Goal: Task Accomplishment & Management: Manage account settings

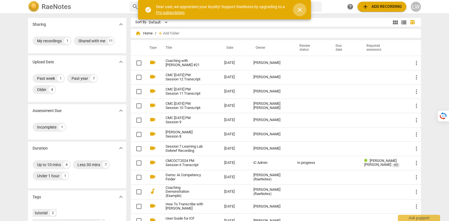
click at [304, 10] on span "close" at bounding box center [299, 9] width 13 height 7
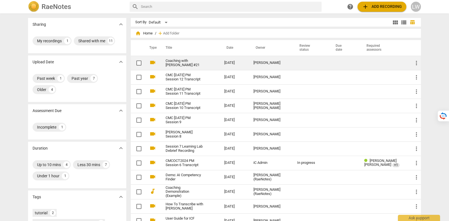
click at [198, 62] on link "Coaching with Jamie #21" at bounding box center [184, 63] width 38 height 8
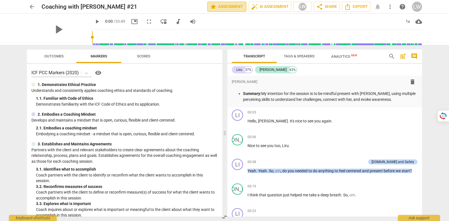
click at [225, 6] on span "star Assessment" at bounding box center [227, 6] width 34 height 7
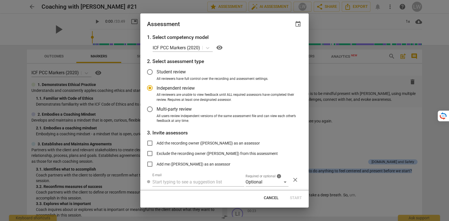
click at [272, 195] on button "Cancel" at bounding box center [271, 198] width 24 height 10
radio input "false"
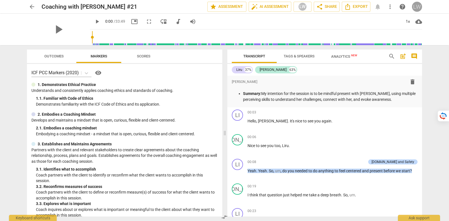
click at [416, 8] on div "LW" at bounding box center [417, 7] width 10 height 10
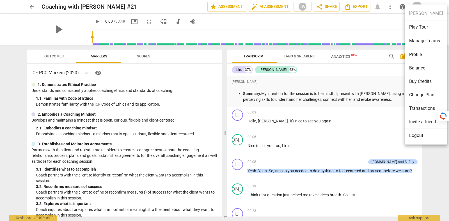
click at [426, 62] on li "Balance" at bounding box center [425, 67] width 43 height 13
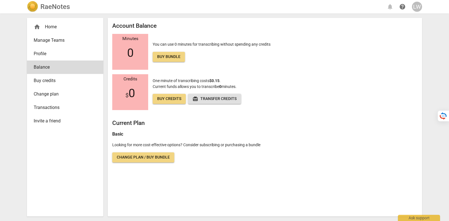
click at [89, 106] on span "Transactions" at bounding box center [63, 107] width 58 height 7
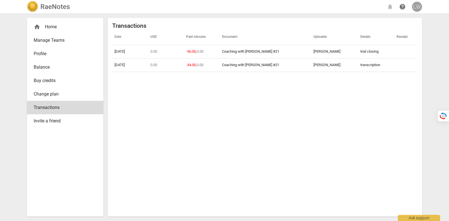
click at [412, 8] on div "LW" at bounding box center [417, 7] width 10 height 10
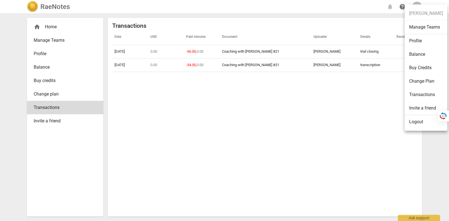
click at [424, 124] on li "Logout" at bounding box center [425, 121] width 43 height 13
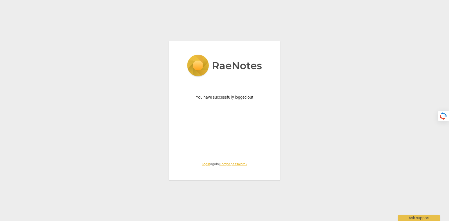
click at [205, 163] on link "Login" at bounding box center [206, 164] width 8 height 4
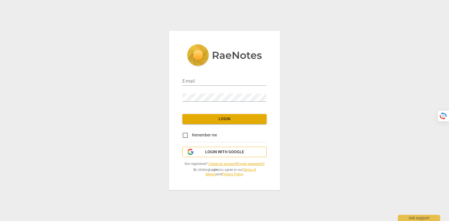
type input "tatiana@raenotes.com"
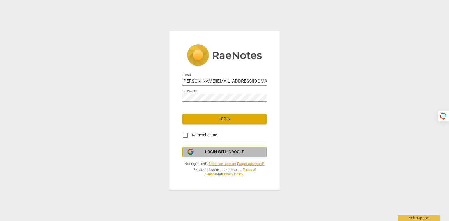
click at [217, 153] on span "Login with Google" at bounding box center [224, 152] width 39 height 6
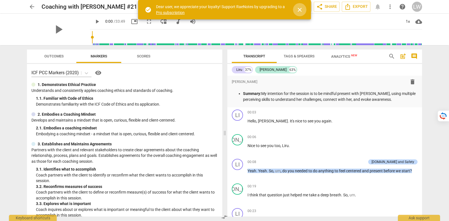
click at [302, 7] on span "close" at bounding box center [299, 9] width 7 height 7
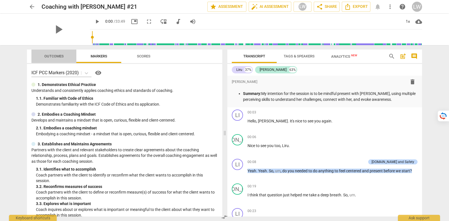
click at [63, 62] on button "Outcomes" at bounding box center [53, 56] width 45 height 13
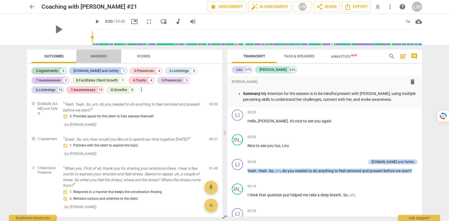
click at [107, 55] on span "Markers" at bounding box center [99, 56] width 17 height 4
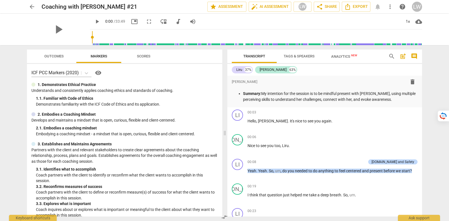
click at [155, 55] on span "Scores" at bounding box center [143, 57] width 27 height 8
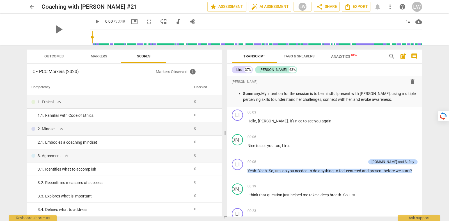
click at [57, 56] on span "Outcomes" at bounding box center [53, 56] width 19 height 4
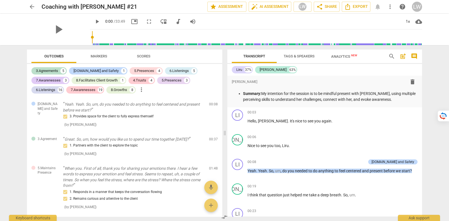
click at [309, 57] on span "Tags & Speakers" at bounding box center [298, 56] width 31 height 4
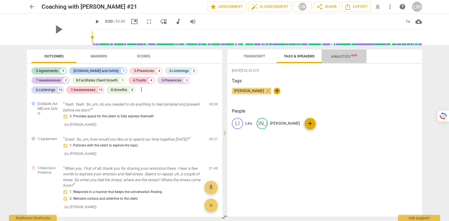
click at [352, 54] on span "New" at bounding box center [354, 55] width 6 height 3
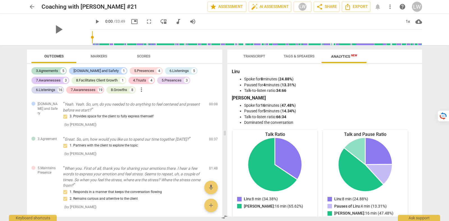
click at [265, 54] on span "Transcript" at bounding box center [253, 57] width 35 height 8
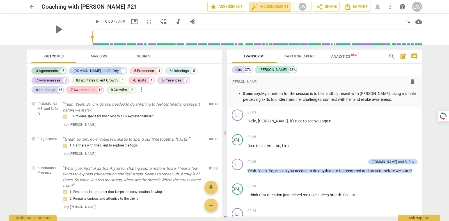
click at [261, 10] on button "auto_fix_high AI Assessment" at bounding box center [269, 7] width 43 height 10
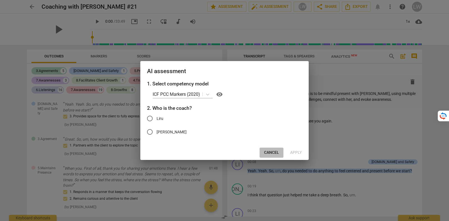
click at [276, 151] on span "Cancel" at bounding box center [271, 153] width 15 height 6
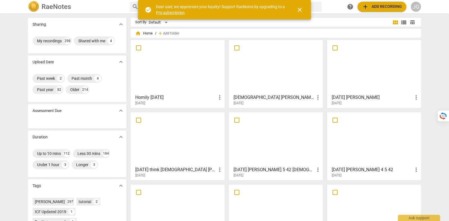
click at [297, 10] on span "close" at bounding box center [299, 9] width 7 height 7
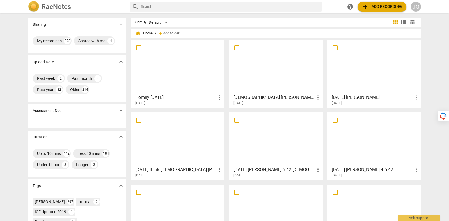
click at [420, 4] on div "JG" at bounding box center [415, 7] width 10 height 10
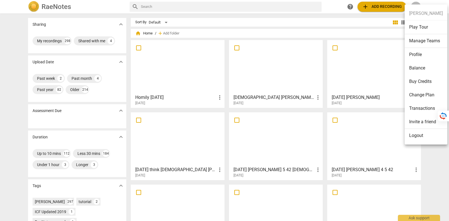
click at [425, 111] on li "Transactions" at bounding box center [425, 108] width 43 height 13
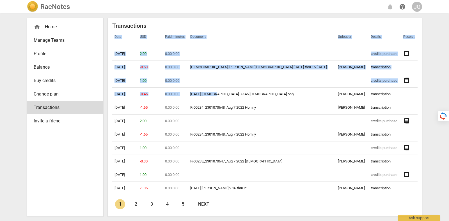
scroll to position [1196, 0]
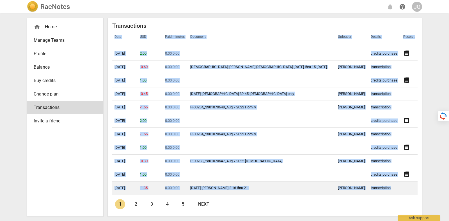
drag, startPoint x: 108, startPoint y: 49, endPoint x: 392, endPoint y: 193, distance: 318.3
click at [392, 193] on div "Transactions Date USD Paid minutes Document Uploader Details Receipt 08-20-2025…" at bounding box center [265, 117] width 314 height 199
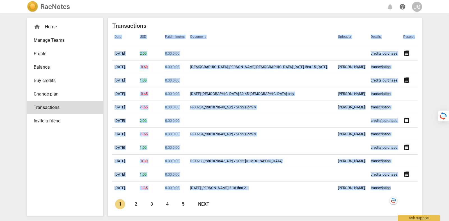
click at [412, 8] on div "JG" at bounding box center [417, 7] width 10 height 10
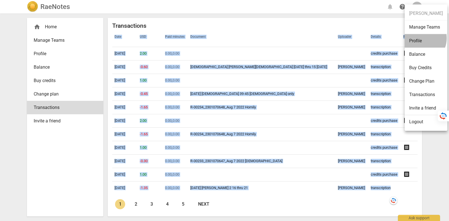
click at [419, 38] on li "Profile" at bounding box center [425, 40] width 43 height 13
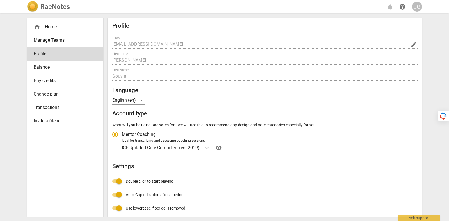
radio input "false"
click at [106, 45] on div "home Home Manage Teams Profile Balance Buy credits Change plan Transactions Inv…" at bounding box center [224, 117] width 404 height 208
click at [416, 9] on div "JG" at bounding box center [417, 7] width 10 height 10
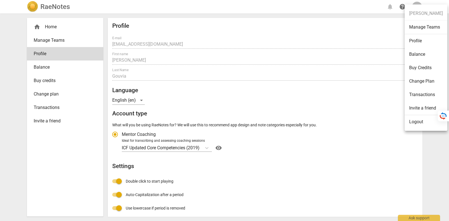
click at [425, 124] on li "Logout" at bounding box center [425, 121] width 43 height 13
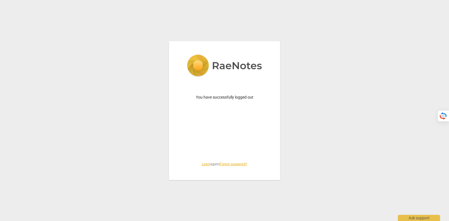
click at [202, 163] on link "Login" at bounding box center [206, 164] width 8 height 4
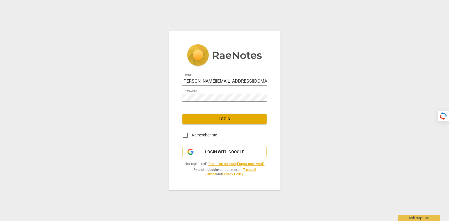
click at [214, 145] on div "E-mail tatiana@raenotes.com Password Login Remember me Login with Google Not re…" at bounding box center [224, 110] width 111 height 159
click at [216, 147] on button "Login with Google" at bounding box center [224, 152] width 84 height 11
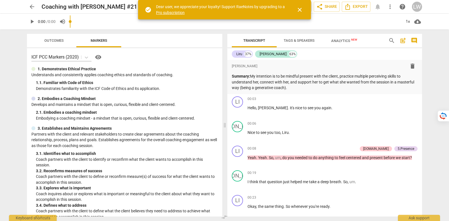
click at [300, 7] on span "close" at bounding box center [299, 9] width 7 height 7
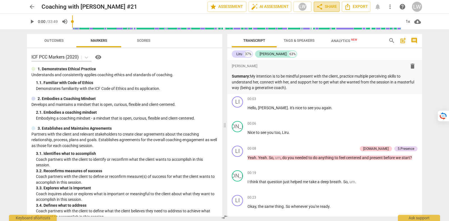
click at [328, 4] on span "share Share" at bounding box center [326, 6] width 21 height 7
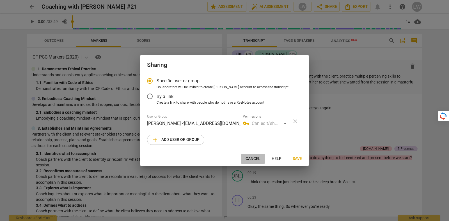
click at [255, 160] on span "Cancel" at bounding box center [252, 159] width 15 height 6
radio input "false"
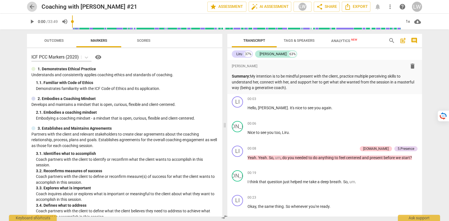
click at [31, 4] on span "arrow_back" at bounding box center [32, 6] width 7 height 7
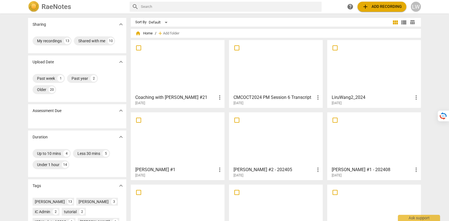
click at [367, 6] on span "add" at bounding box center [365, 6] width 7 height 7
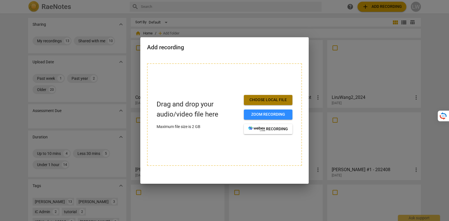
click at [263, 98] on span "Choose local file" at bounding box center [268, 100] width 40 height 6
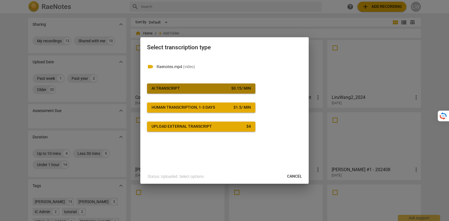
click at [203, 85] on button "AI Transcript $ 0.15 / min" at bounding box center [201, 89] width 108 height 10
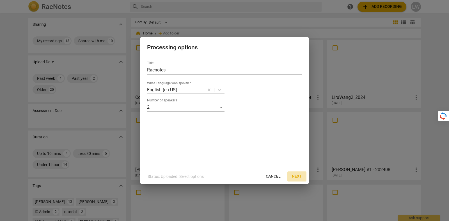
click at [296, 177] on span "Next" at bounding box center [297, 177] width 10 height 6
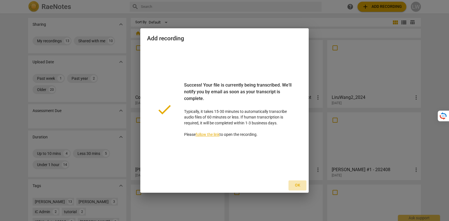
click at [297, 186] on span "Ok" at bounding box center [297, 186] width 9 height 6
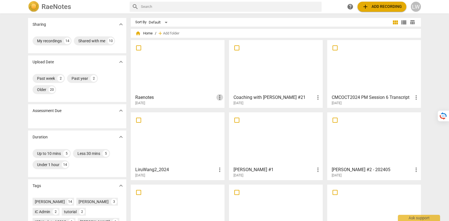
click at [218, 97] on span "more_vert" at bounding box center [219, 97] width 7 height 7
click at [222, 113] on li "Delete" at bounding box center [225, 110] width 21 height 13
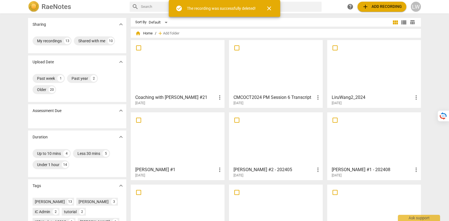
click at [271, 5] on span "close" at bounding box center [268, 8] width 7 height 7
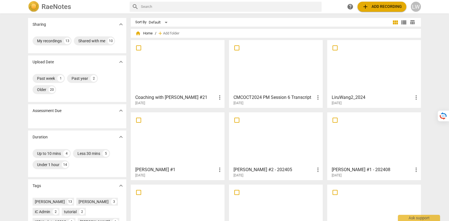
click at [421, 5] on div "RaeNotes search help add Add recording LW" at bounding box center [224, 6] width 401 height 11
click at [420, 5] on div "LW" at bounding box center [415, 7] width 10 height 10
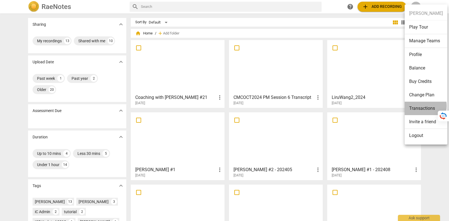
click at [422, 106] on li "Transactions" at bounding box center [425, 108] width 43 height 13
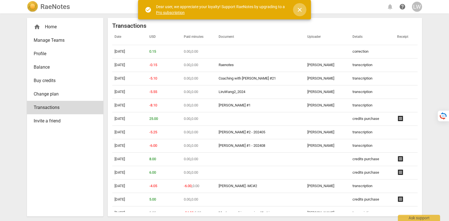
click at [297, 9] on span "close" at bounding box center [299, 9] width 7 height 7
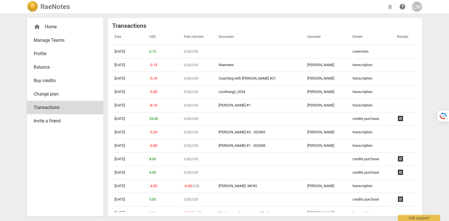
click at [63, 54] on span "Profile" at bounding box center [63, 53] width 58 height 7
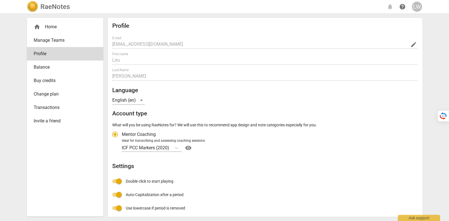
radio input "false"
